Goal: Task Accomplishment & Management: Use online tool/utility

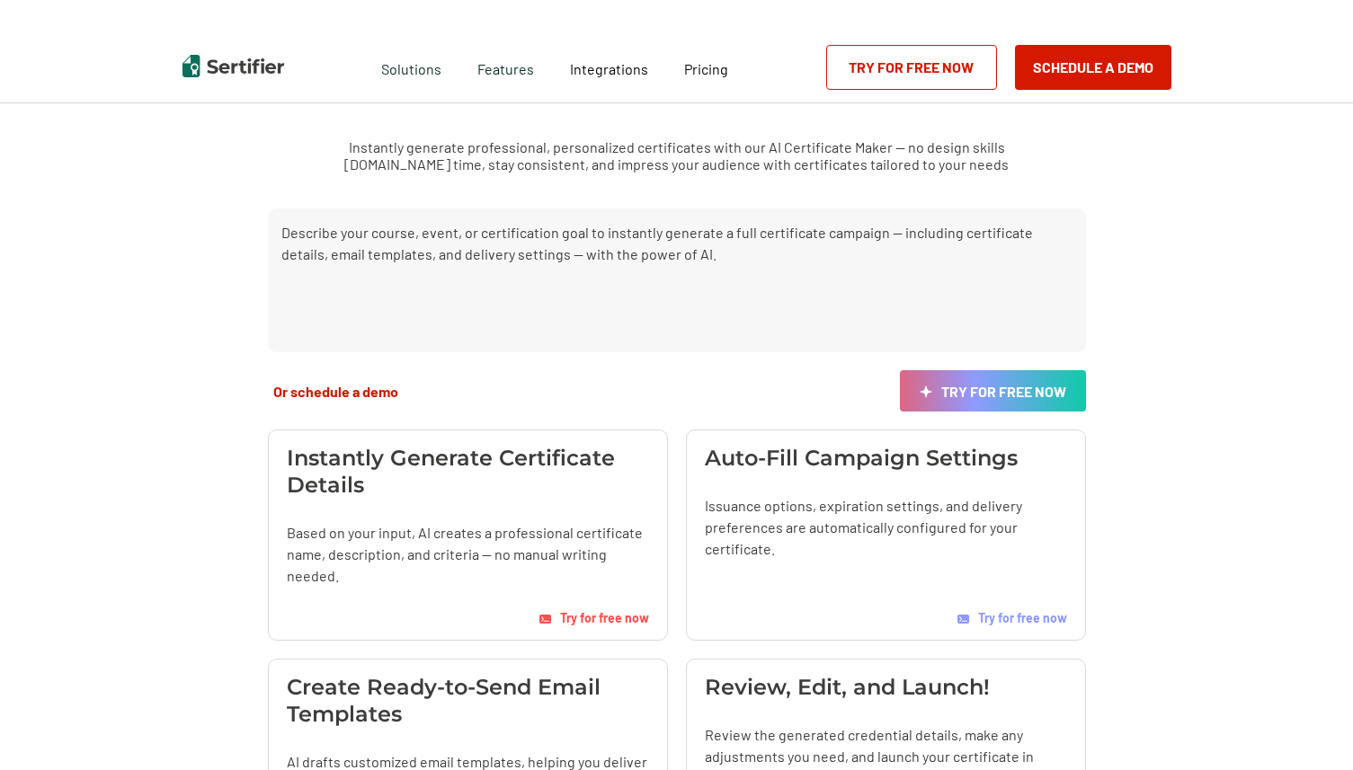
scroll to position [83, 0]
click at [542, 451] on h3 "Instantly Generate Certificate Details" at bounding box center [468, 471] width 362 height 54
click at [540, 554] on p "Based on your input, AI creates a professional certificate name, description, a…" at bounding box center [468, 553] width 362 height 65
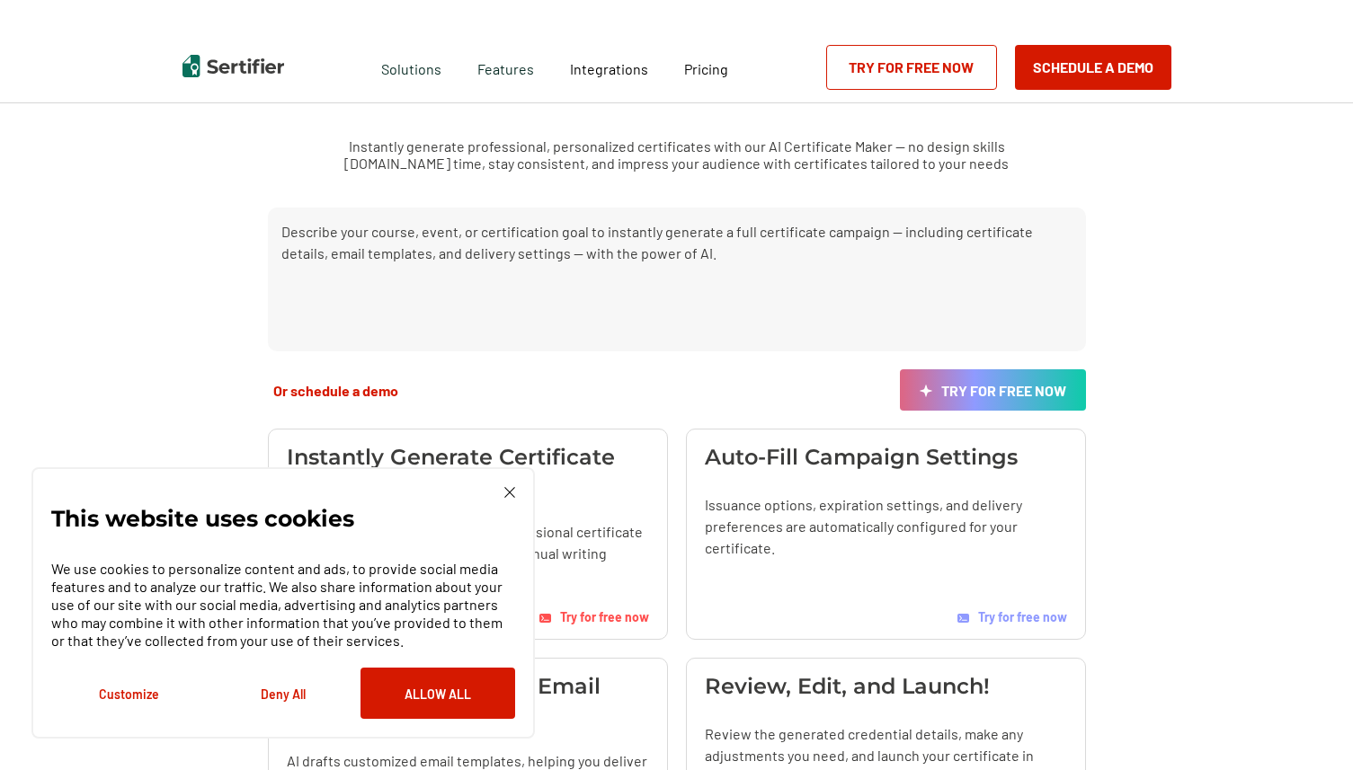
click at [576, 613] on span "Try for free now" at bounding box center [604, 616] width 89 height 15
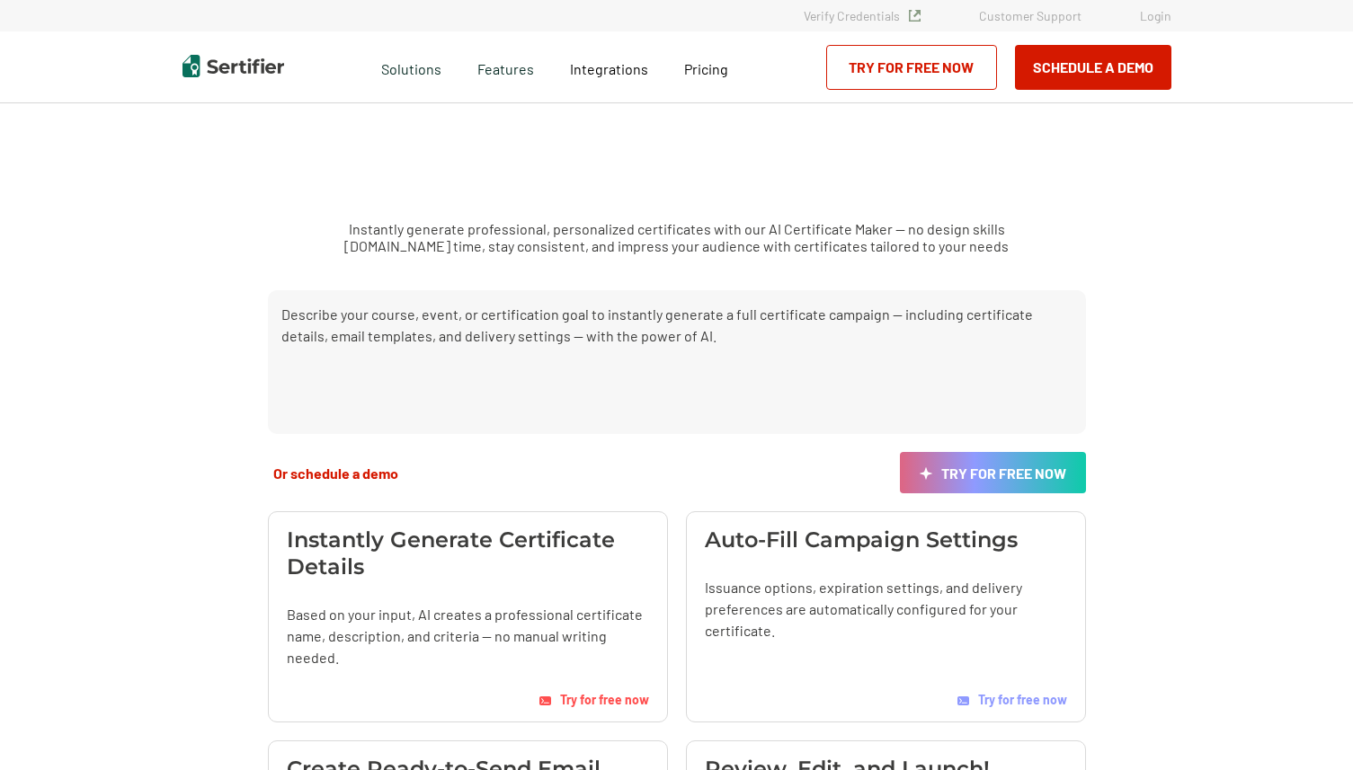
scroll to position [83, 0]
